Goal: Task Accomplishment & Management: Use online tool/utility

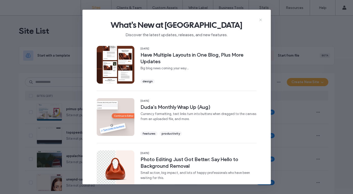
click at [261, 19] on icon at bounding box center [260, 20] width 4 height 4
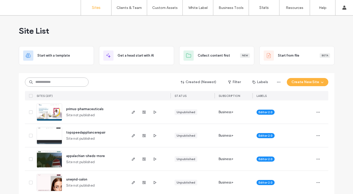
click at [32, 85] on input at bounding box center [57, 81] width 64 height 9
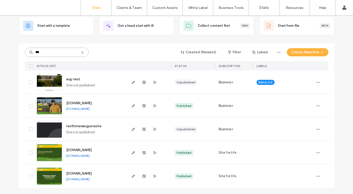
type input "***"
click at [53, 150] on img at bounding box center [49, 161] width 25 height 35
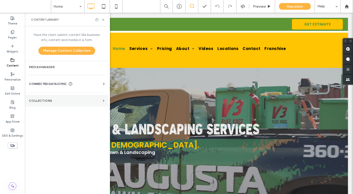
click at [46, 102] on section "Collections" at bounding box center [66, 101] width 83 height 12
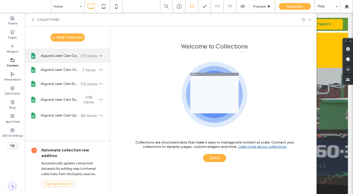
click at [59, 58] on div "Augusta Lawn Care Careers 171 items" at bounding box center [67, 56] width 85 height 14
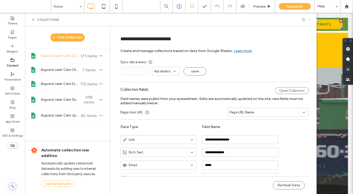
click at [310, 19] on icon at bounding box center [310, 20] width 4 height 4
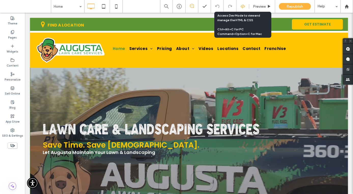
click at [241, 7] on use at bounding box center [242, 6] width 4 height 4
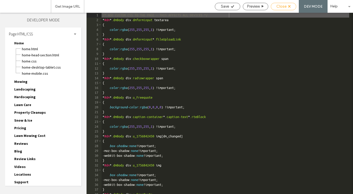
click at [274, 7] on div "Close" at bounding box center [283, 6] width 25 height 5
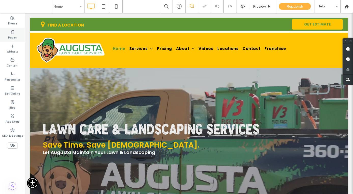
click at [14, 35] on label "Pages" at bounding box center [12, 37] width 9 height 6
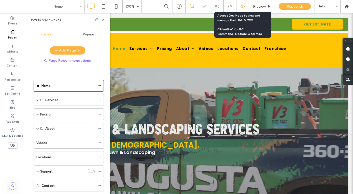
click at [243, 6] on icon at bounding box center [242, 6] width 5 height 5
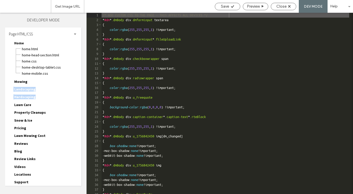
drag, startPoint x: 83, startPoint y: 82, endPoint x: 83, endPoint y: 96, distance: 14.8
click at [83, 96] on div "Developer Mode Page HTML/CSS Home Home.html Home-head-section.html Home.css Hom…" at bounding box center [43, 103] width 86 height 181
click at [78, 85] on div "Mowing Mowing.html Mowing-head-section.html Mowing.css Mowing-desktop-tablet.cs…" at bounding box center [45, 82] width 71 height 8
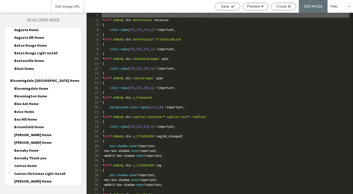
scroll to position [314, 0]
click at [26, 125] on span "Broomfield Home" at bounding box center [29, 127] width 30 height 5
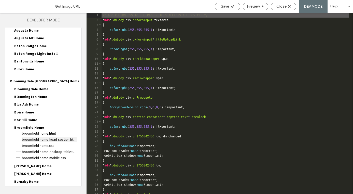
click at [35, 137] on span "Broomfield Home-head-section.html" at bounding box center [49, 139] width 55 height 5
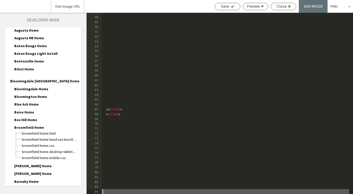
scroll to position [249, 0]
click at [101, 110] on div "</ script > < script >" at bounding box center [224, 105] width 247 height 190
click at [103, 113] on div "</ script > <!-- Google tag 2025(gtag.js) --> < script async = "" src = "[URL][…" at bounding box center [224, 105] width 247 height 190
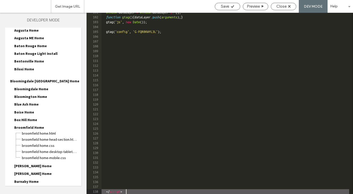
scroll to position [505, 0]
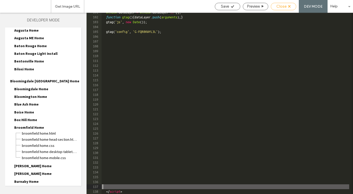
click at [283, 6] on span "Close" at bounding box center [281, 6] width 10 height 5
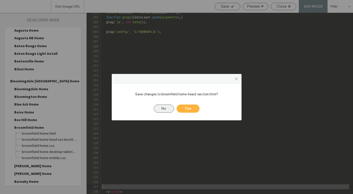
click at [167, 107] on button "No" at bounding box center [164, 108] width 20 height 8
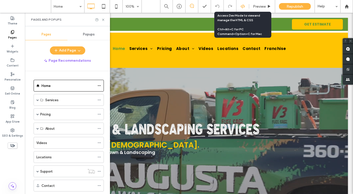
click at [242, 8] on use at bounding box center [242, 6] width 4 height 4
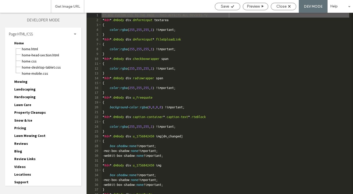
click at [35, 136] on span "Lawn Mowing Cost" at bounding box center [29, 135] width 31 height 5
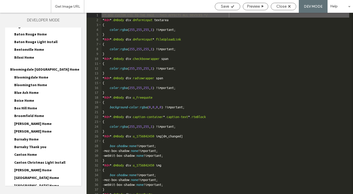
scroll to position [357, 0]
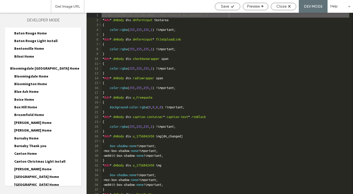
click at [23, 112] on span "Broomfield Home" at bounding box center [29, 114] width 30 height 5
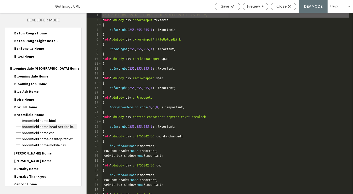
click at [41, 124] on span "Broomfield Home-head-section.html" at bounding box center [49, 126] width 55 height 5
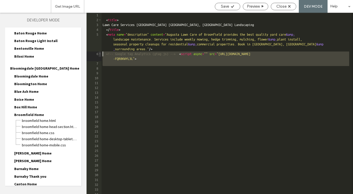
drag, startPoint x: 113, startPoint y: 68, endPoint x: 100, endPoint y: 53, distance: 19.7
click at [100, 53] on div "** 1 2 3 4 5 6 7 8 9 10 11 12 13 14 15 16 17 18 19 20 21 22 23 24 25 26 27 28 2…" at bounding box center [219, 103] width 266 height 181
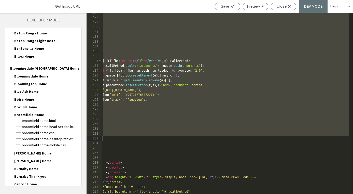
scroll to position [873, 0]
drag, startPoint x: 105, startPoint y: 53, endPoint x: 192, endPoint y: 129, distance: 115.9
click at [192, 129] on div "{ if ( f . fbq ) return ; n = f . fbq = function ( ) { n . callMethod ? n . cal…" at bounding box center [224, 105] width 247 height 190
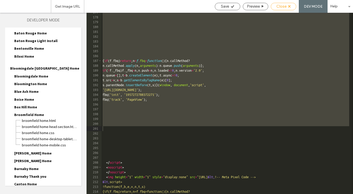
click at [285, 7] on span "Close" at bounding box center [281, 6] width 10 height 5
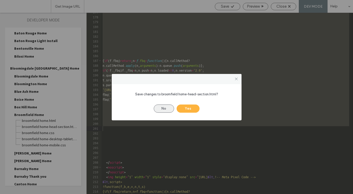
click at [163, 107] on button "No" at bounding box center [164, 108] width 20 height 8
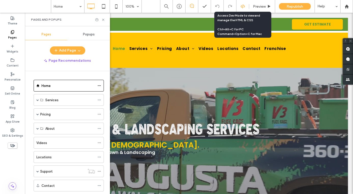
click at [241, 5] on icon at bounding box center [242, 6] width 5 height 5
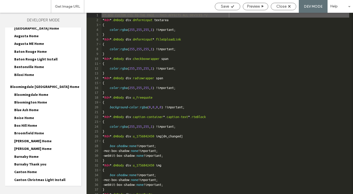
scroll to position [311, 0]
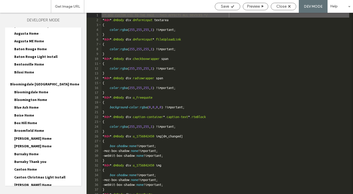
click at [34, 128] on span "Broomfield Home" at bounding box center [29, 130] width 30 height 5
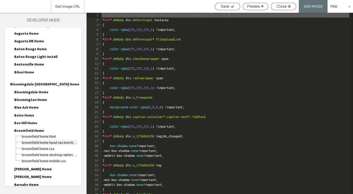
click at [35, 140] on span "Broomfield Home-head-section.html" at bounding box center [49, 142] width 55 height 5
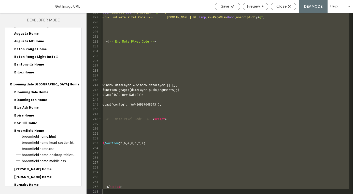
scroll to position [1114, 0]
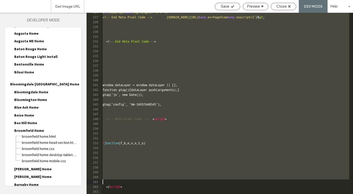
drag, startPoint x: 102, startPoint y: 56, endPoint x: 349, endPoint y: 183, distance: 277.7
click at [349, 183] on div "** 226 227 228 229 230 231 232 233 234 235 236 237 238 239 240 241 242 243 244 …" at bounding box center [219, 103] width 266 height 181
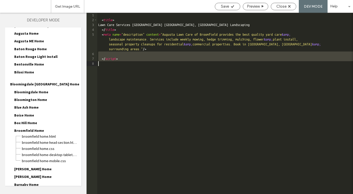
drag, startPoint x: 102, startPoint y: 54, endPoint x: 109, endPoint y: 90, distance: 36.5
click at [109, 90] on div "< title > Lawn Care Services Broomfield [GEOGRAPHIC_DATA], Westminster Landscap…" at bounding box center [225, 108] width 256 height 190
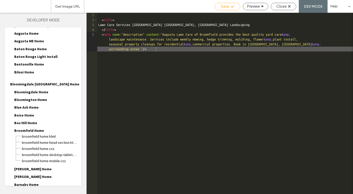
click at [223, 8] on span "Save" at bounding box center [225, 6] width 8 height 5
click at [229, 7] on div "Save" at bounding box center [227, 6] width 25 height 5
click at [33, 73] on span "Biloxi Home" at bounding box center [24, 72] width 20 height 5
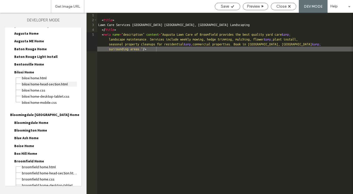
click at [36, 83] on span "Biloxi Home-head-section.html" at bounding box center [49, 83] width 55 height 5
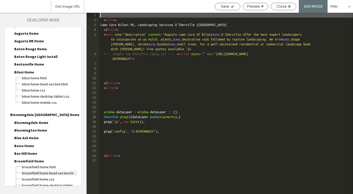
click at [40, 170] on span "Broomfield Home-head-section.html" at bounding box center [49, 172] width 55 height 5
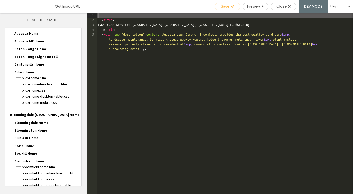
click at [226, 5] on span "Save" at bounding box center [225, 6] width 8 height 5
click at [230, 7] on icon at bounding box center [232, 7] width 4 height 4
click at [281, 8] on span "Close" at bounding box center [281, 6] width 10 height 5
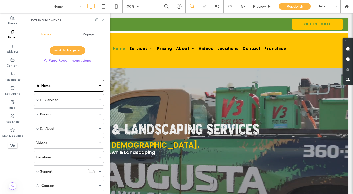
click at [103, 21] on icon at bounding box center [103, 20] width 4 height 4
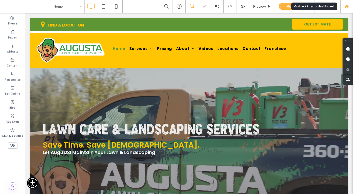
click at [350, 6] on div at bounding box center [346, 6] width 12 height 4
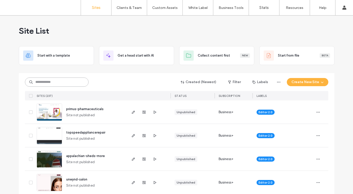
click at [65, 80] on input at bounding box center [57, 81] width 64 height 9
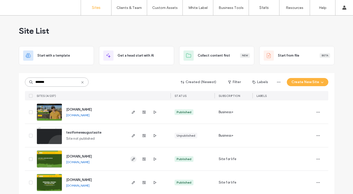
type input "*******"
click at [132, 158] on icon "button" at bounding box center [133, 159] width 4 height 4
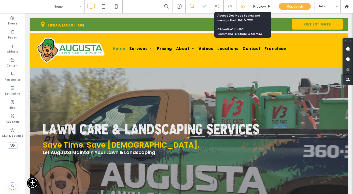
click at [245, 5] on div at bounding box center [242, 6] width 12 height 5
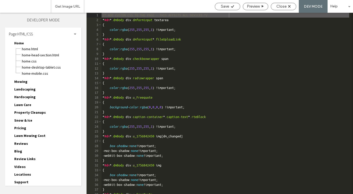
click at [30, 105] on span "Lawn Care" at bounding box center [22, 104] width 17 height 5
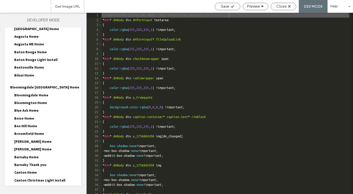
scroll to position [340, 0]
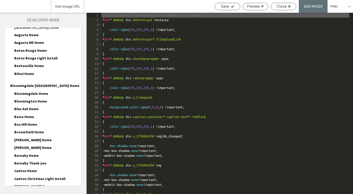
click at [24, 129] on span "Broomfield Home" at bounding box center [29, 131] width 30 height 5
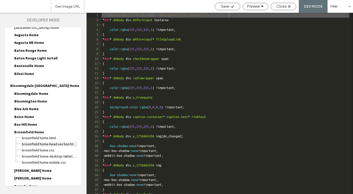
click at [32, 141] on span "Broomfield Home-head-section.html" at bounding box center [49, 143] width 55 height 5
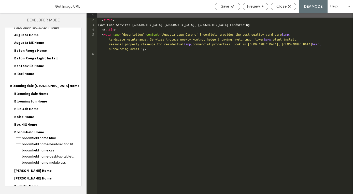
type textarea "**"
click at [288, 6] on div "Close" at bounding box center [283, 6] width 25 height 5
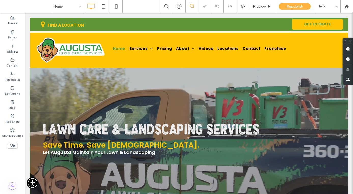
click at [239, 9] on div "Preview Republish Help" at bounding box center [256, 6] width 193 height 13
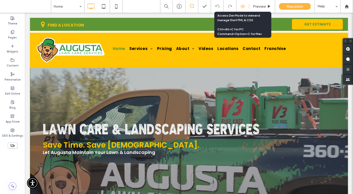
click at [242, 8] on use at bounding box center [242, 6] width 4 height 4
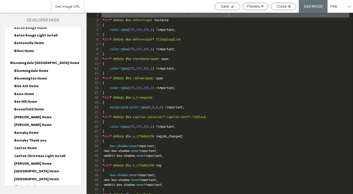
scroll to position [326, 0]
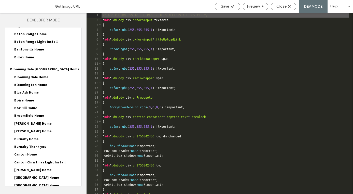
click at [25, 113] on span "Broomfield Home" at bounding box center [29, 115] width 30 height 5
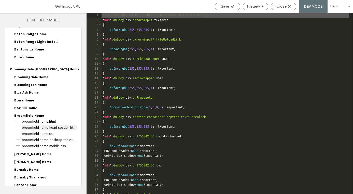
click at [34, 125] on span "Broomfield Home-head-section.html" at bounding box center [49, 127] width 55 height 5
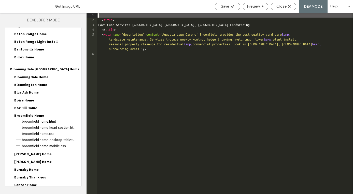
click at [101, 57] on div "< title > Lawn Care Services Broomfield CO, Westminster Landscaping </ title > …" at bounding box center [225, 108] width 256 height 190
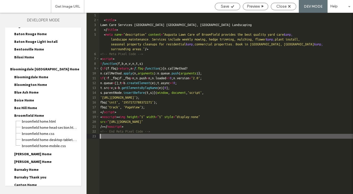
click at [98, 54] on div "6" at bounding box center [92, 53] width 13 height 5
click at [100, 54] on div "< title > Lawn Care Services Broomfield CO, Westminster Landscaping </ title > …" at bounding box center [226, 108] width 254 height 190
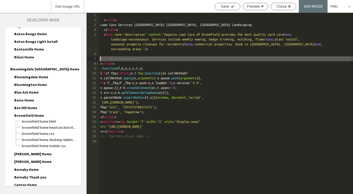
click at [101, 52] on div "< title > Lawn Care Services Broomfield CO, Westminster Landscaping </ title > …" at bounding box center [226, 108] width 254 height 190
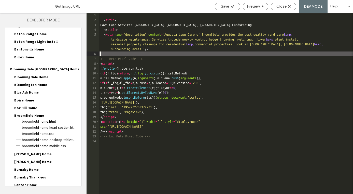
paste textarea
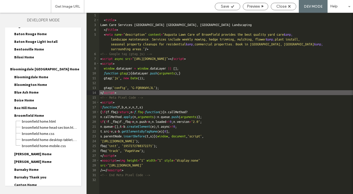
click at [134, 55] on div "< title > Lawn Care Services Broomfield CO, Westminster Landscaping </ title > …" at bounding box center [226, 108] width 254 height 190
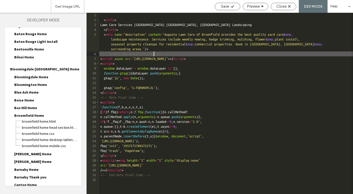
type textarea "**"
click at [224, 7] on span "Save" at bounding box center [225, 6] width 8 height 5
click at [230, 7] on icon at bounding box center [232, 7] width 4 height 4
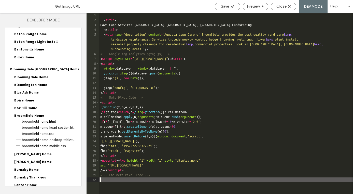
click at [100, 179] on div "< title > Lawn Care Services Broomfield CO, Westminster Landscaping </ title > …" at bounding box center [226, 108] width 254 height 190
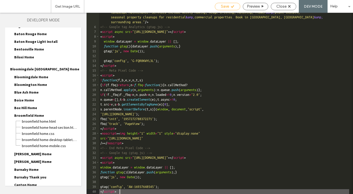
click at [230, 9] on div "Save" at bounding box center [227, 6] width 25 height 7
click at [283, 6] on span "Close" at bounding box center [281, 6] width 10 height 5
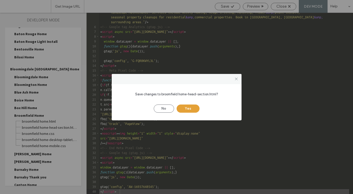
click at [187, 107] on button "Yes" at bounding box center [188, 108] width 23 height 8
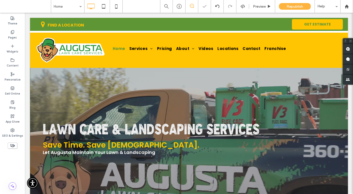
scroll to position [0, 0]
click at [304, 6] on div "Republish" at bounding box center [295, 6] width 32 height 7
